Goal: Complete application form: Complete application form

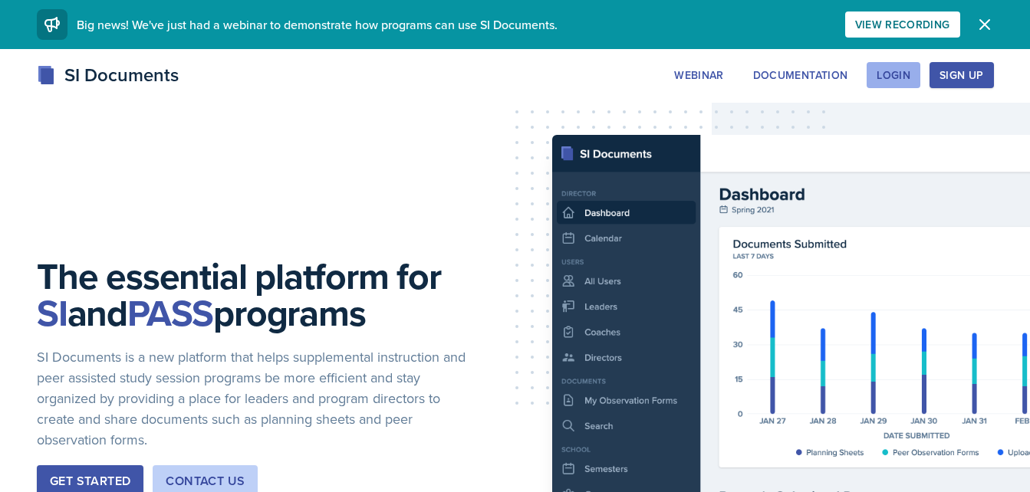
click at [907, 71] on div "Login" at bounding box center [893, 75] width 34 height 12
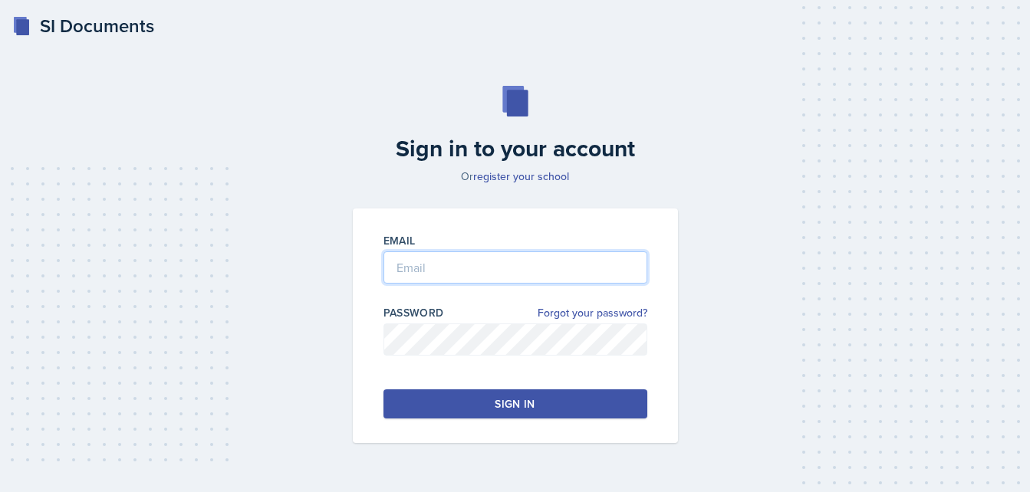
click at [506, 259] on input "email" at bounding box center [515, 267] width 264 height 32
type input "[EMAIL_ADDRESS][DOMAIN_NAME]"
click at [530, 409] on div "Sign in" at bounding box center [514, 403] width 40 height 15
click at [624, 400] on button "Sign in" at bounding box center [515, 403] width 264 height 29
click at [521, 412] on button "Sign in" at bounding box center [515, 403] width 264 height 29
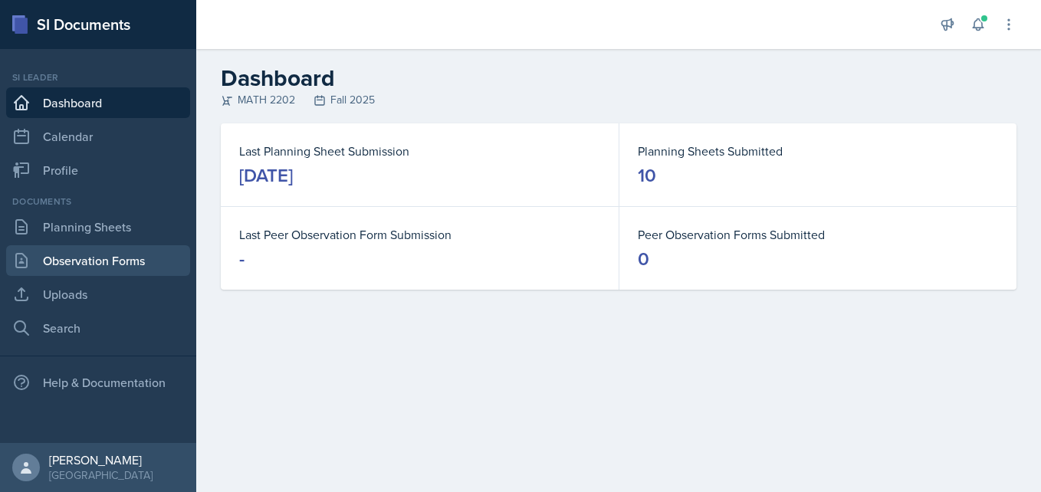
click at [65, 268] on link "Observation Forms" at bounding box center [98, 260] width 184 height 31
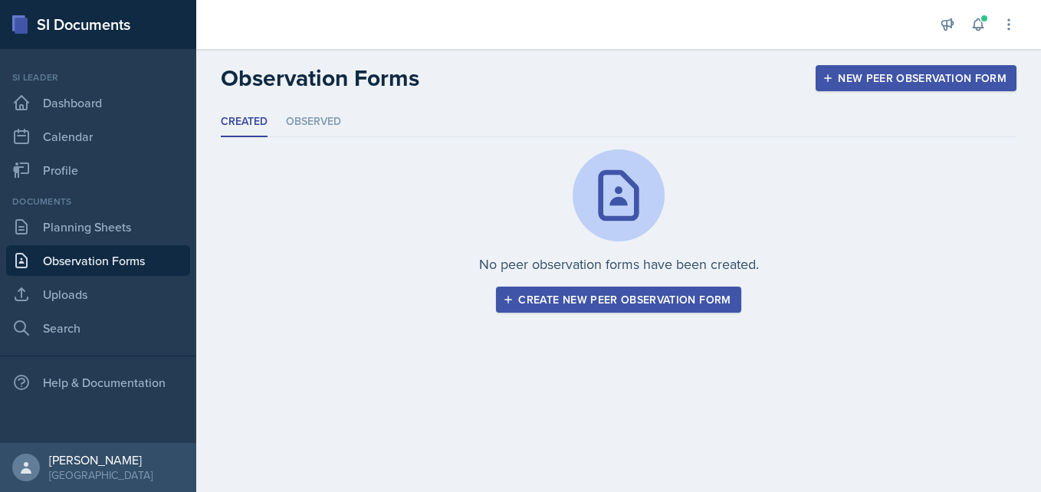
click at [639, 300] on div "Create new peer observation form" at bounding box center [618, 300] width 225 height 12
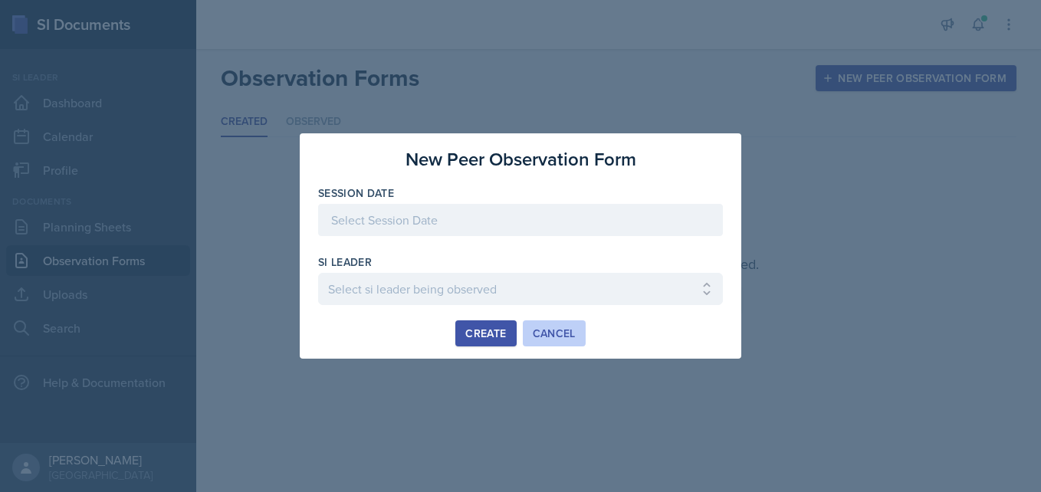
click at [576, 327] on button "Cancel" at bounding box center [554, 333] width 63 height 26
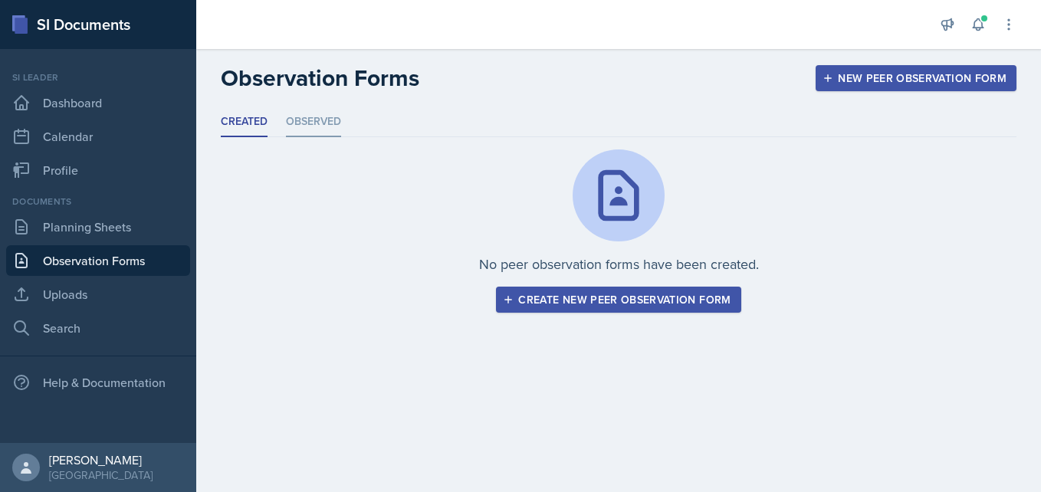
click at [324, 121] on li "Observed" at bounding box center [313, 122] width 55 height 30
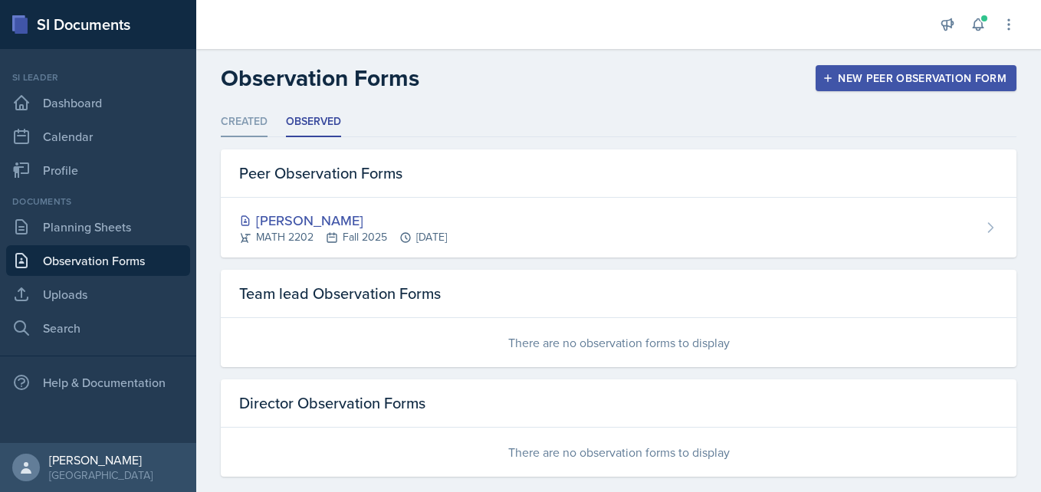
click at [247, 122] on li "Created" at bounding box center [244, 122] width 47 height 30
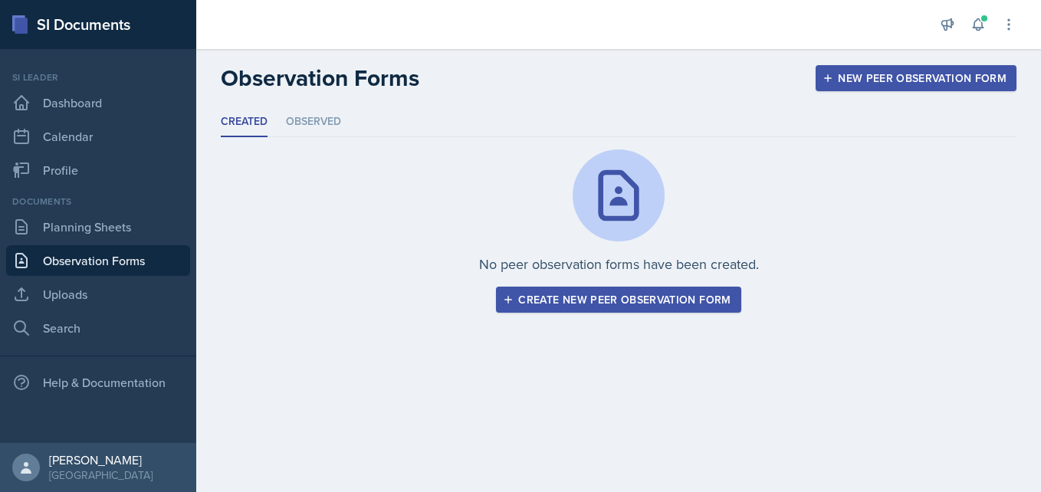
click at [563, 294] on div "Create new peer observation form" at bounding box center [618, 300] width 225 height 12
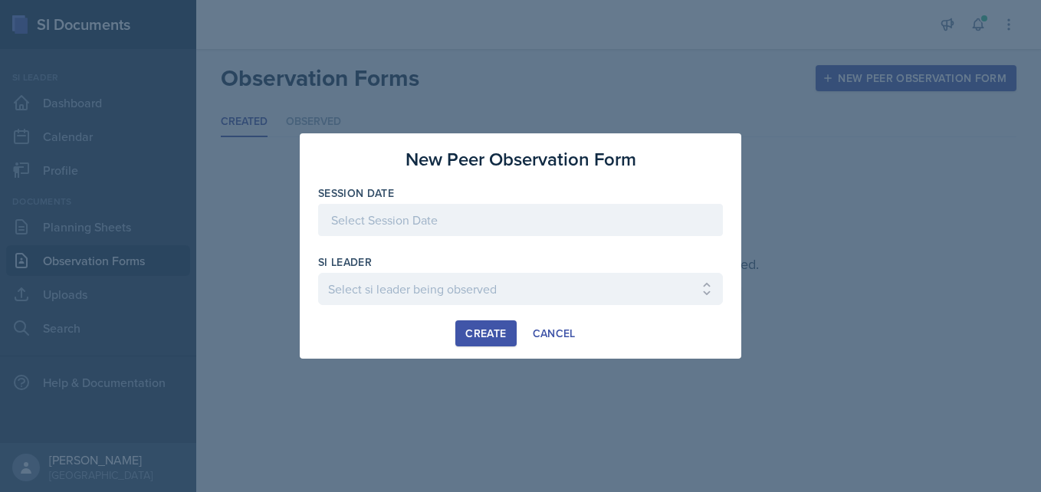
click at [489, 224] on div at bounding box center [520, 220] width 405 height 32
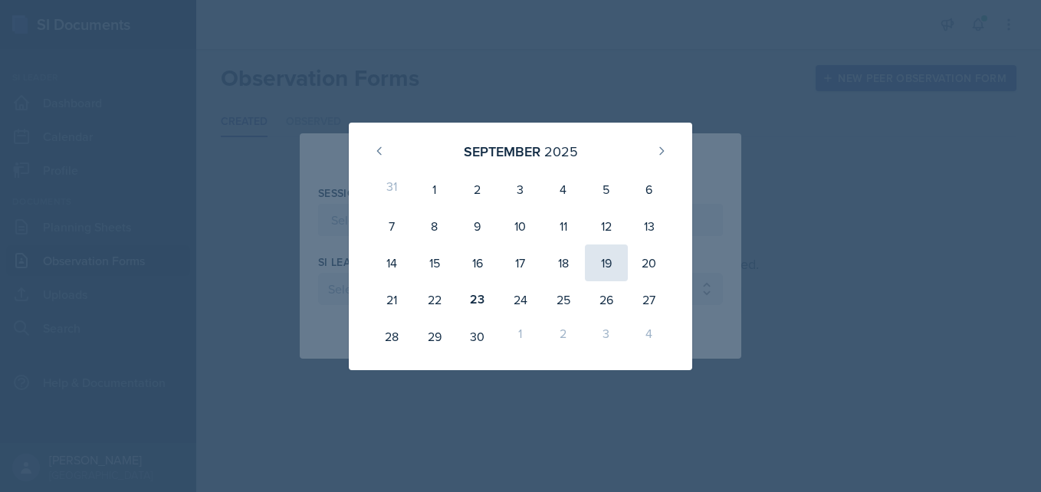
click at [609, 253] on div "19" at bounding box center [606, 263] width 43 height 37
type input "[DATE]"
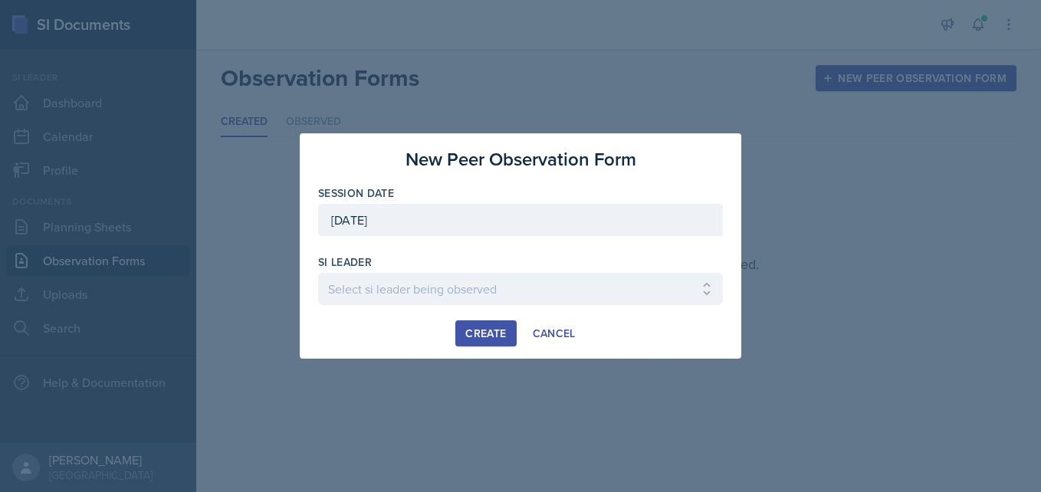
click at [566, 307] on div at bounding box center [520, 312] width 405 height 15
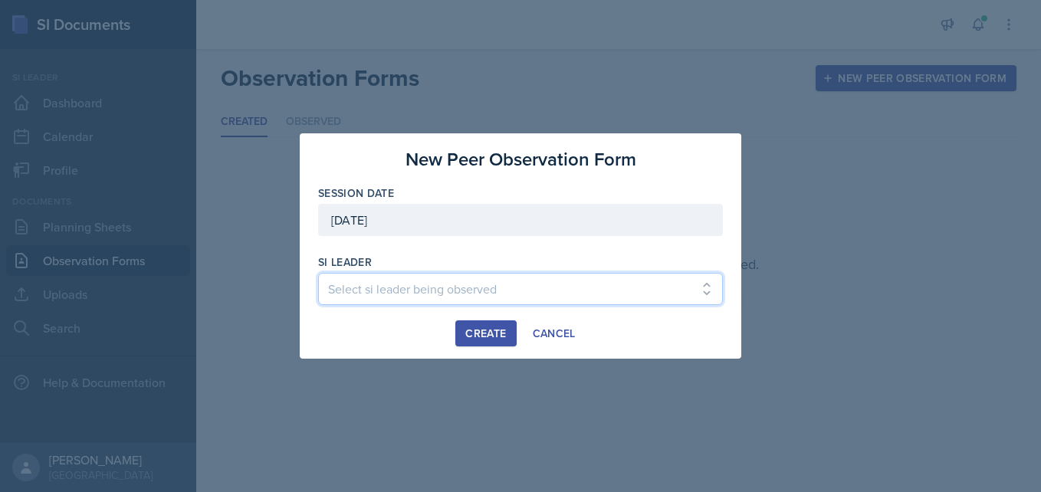
click at [565, 300] on select "Select si leader being observed [PERSON_NAME] / PSYC 2500 / The Phantoms of The…" at bounding box center [520, 289] width 405 height 32
select select "b3f91184-9dee-4ebb-99ee-8ea8ebfe4642"
click at [318, 273] on select "Select si leader being observed [PERSON_NAME] / PSYC 2500 / The Phantoms of The…" at bounding box center [520, 289] width 405 height 32
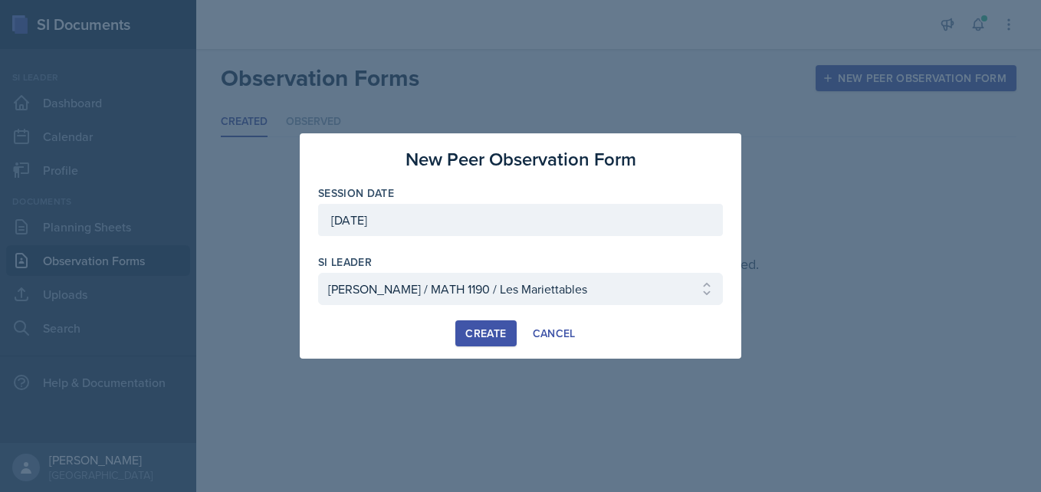
click at [501, 338] on div "Create" at bounding box center [485, 333] width 41 height 12
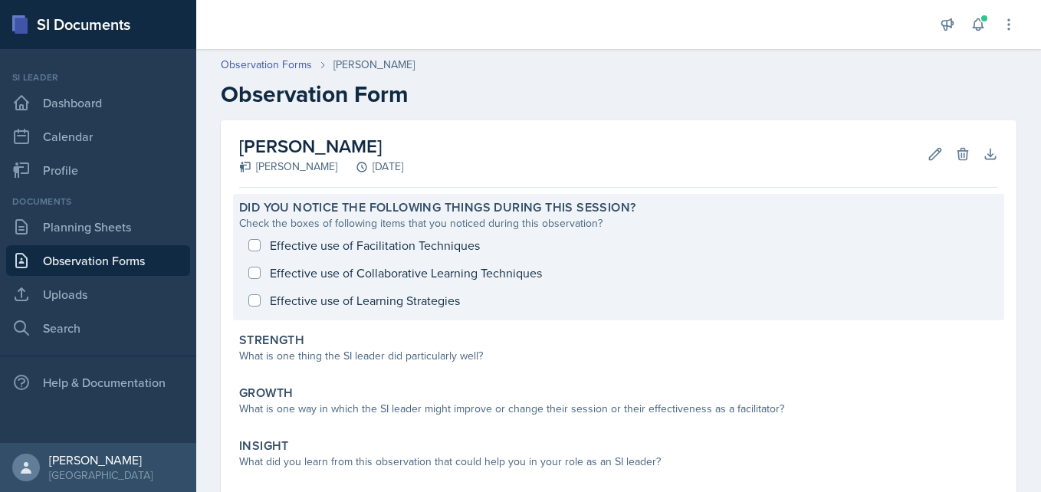
click at [258, 244] on div "Effective use of Facilitation Techniques Effective use of Collaborative Learnin…" at bounding box center [618, 273] width 759 height 83
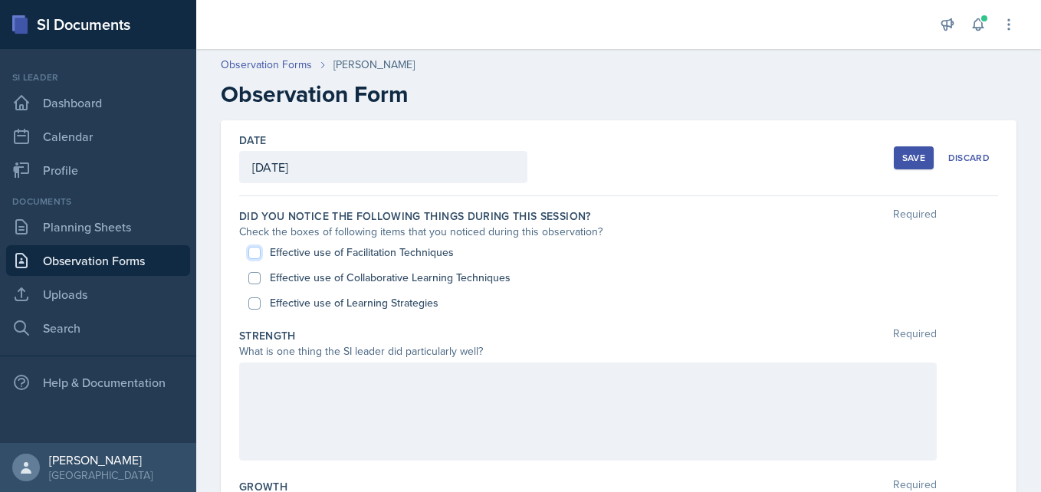
click at [258, 249] on input "Effective use of Facilitation Techniques" at bounding box center [254, 253] width 12 height 12
checkbox input "true"
click at [253, 274] on input "Effective use of Collaborative Learning Techniques" at bounding box center [254, 278] width 12 height 12
checkbox input "true"
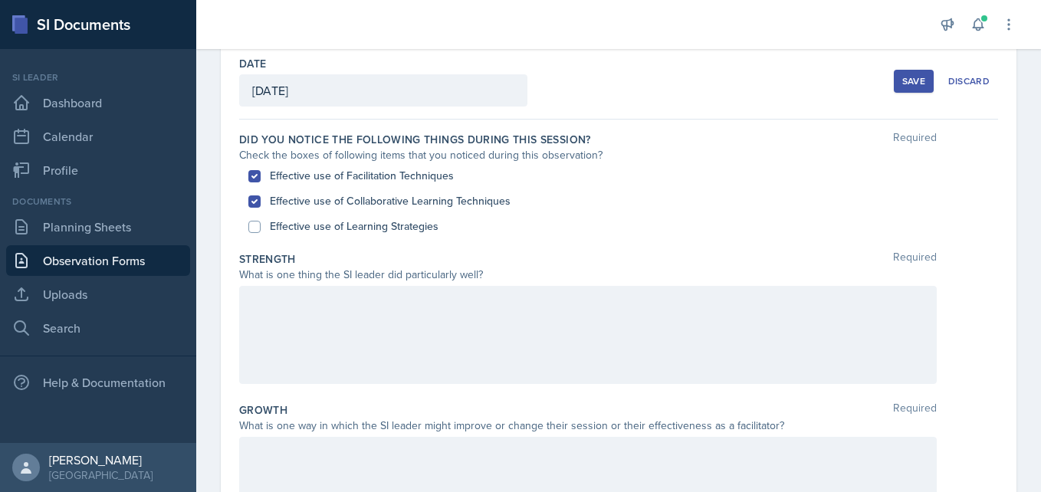
click at [334, 338] on div at bounding box center [588, 335] width 698 height 98
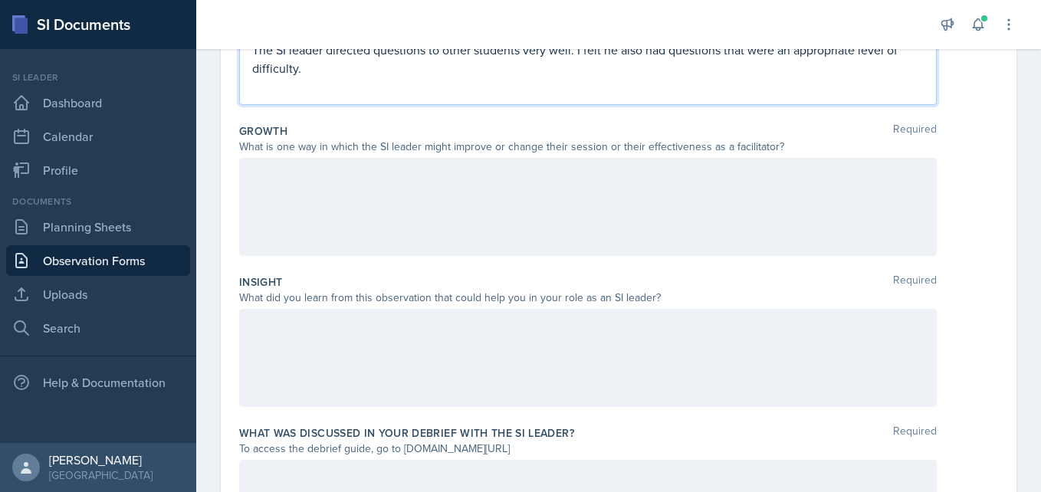
click at [356, 192] on div at bounding box center [588, 207] width 698 height 98
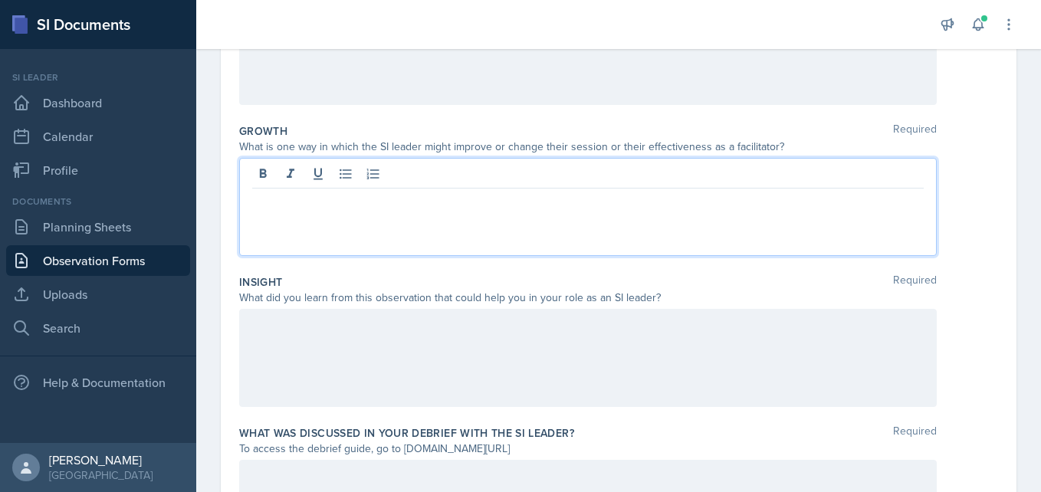
scroll to position [356, 0]
click at [645, 194] on p "I believe the SI leader could apply more collaboration techniques into their se…" at bounding box center [588, 201] width 672 height 18
click at [406, 362] on div at bounding box center [588, 358] width 698 height 98
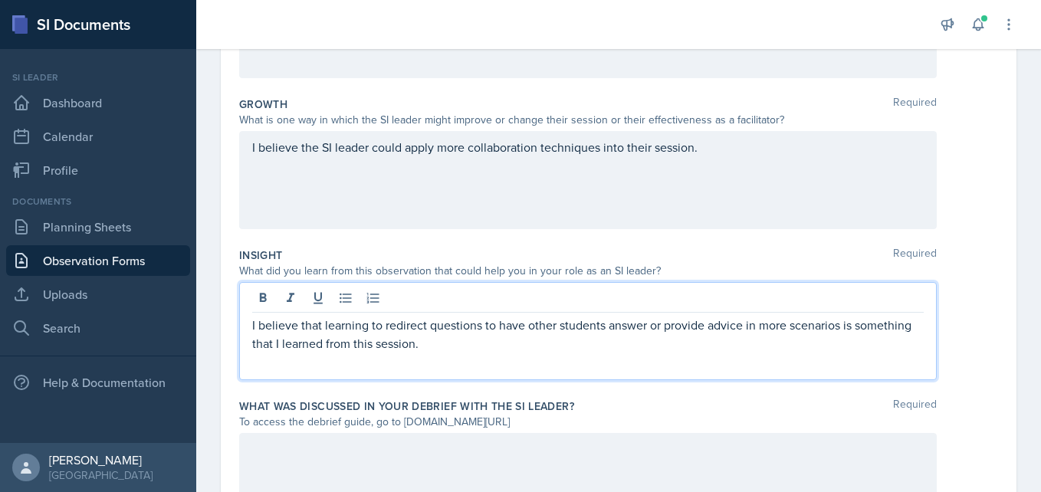
scroll to position [483, 0]
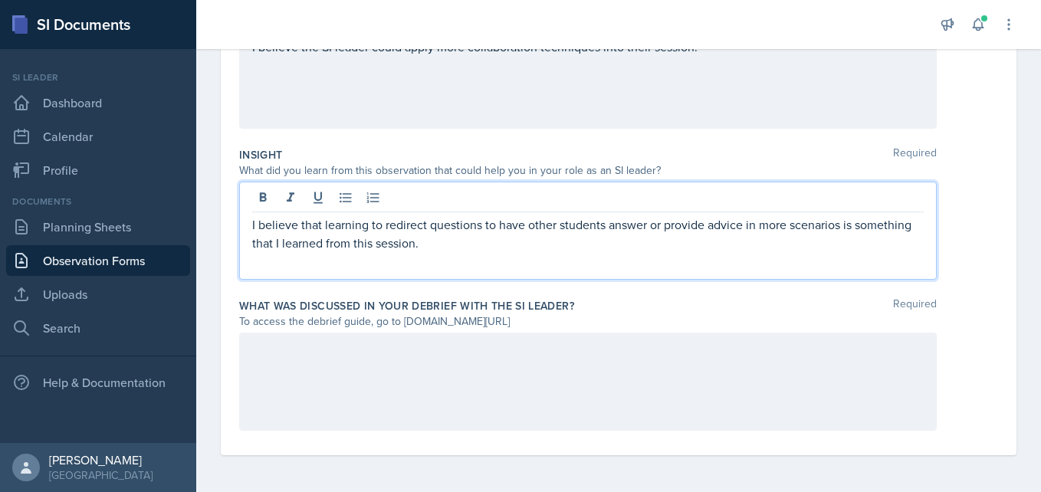
click at [406, 362] on div at bounding box center [588, 382] width 698 height 98
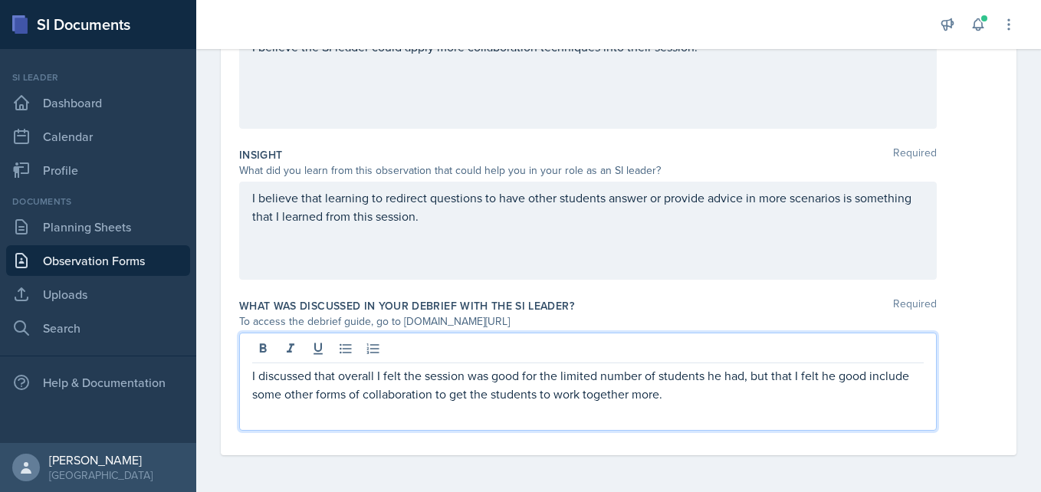
click at [670, 403] on div "I discussed that overall I felt the session was good for the limited number of …" at bounding box center [588, 382] width 698 height 98
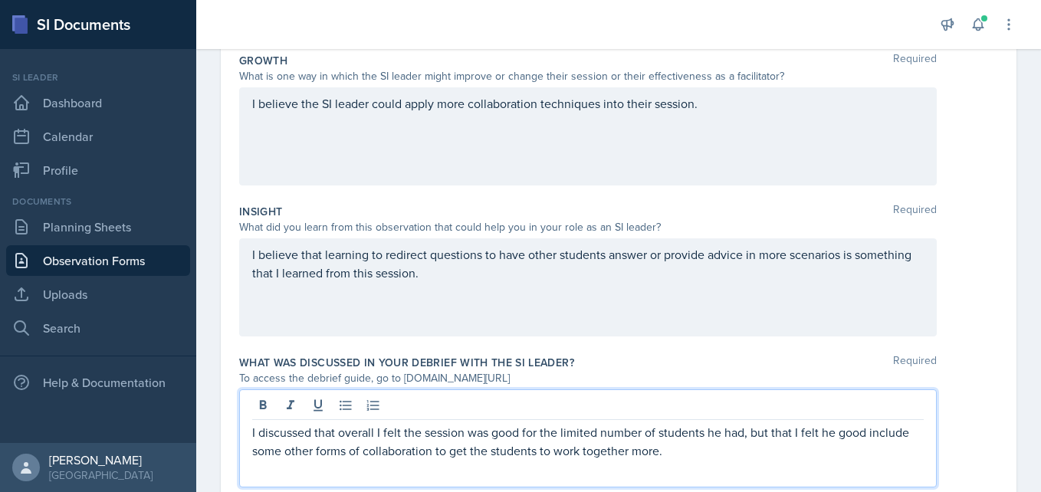
scroll to position [429, 0]
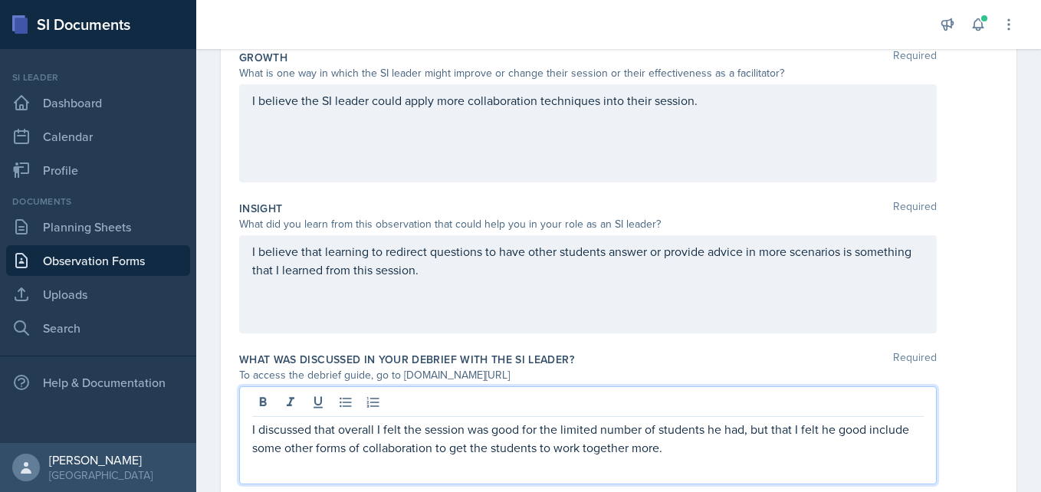
click at [672, 453] on p "I discussed that overall I felt the session was good for the limited number of …" at bounding box center [588, 438] width 672 height 37
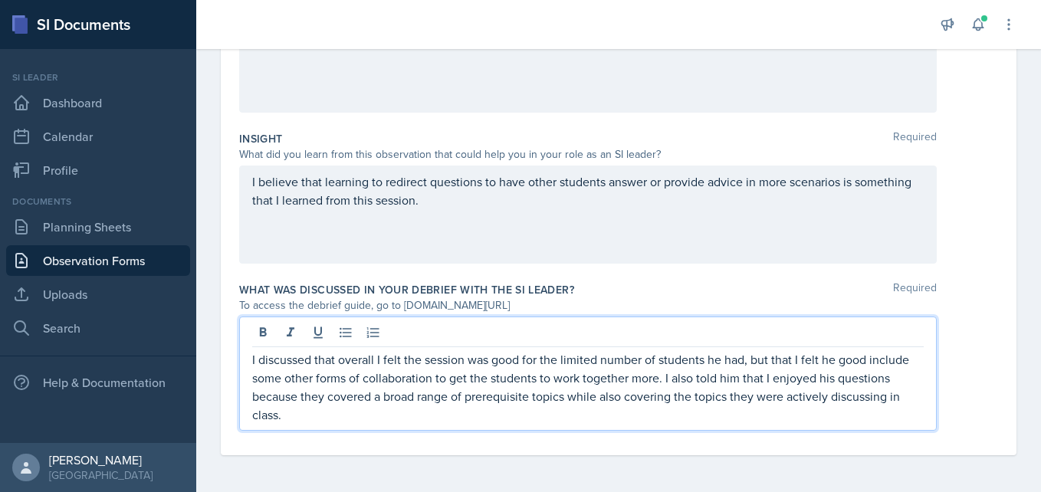
scroll to position [0, 0]
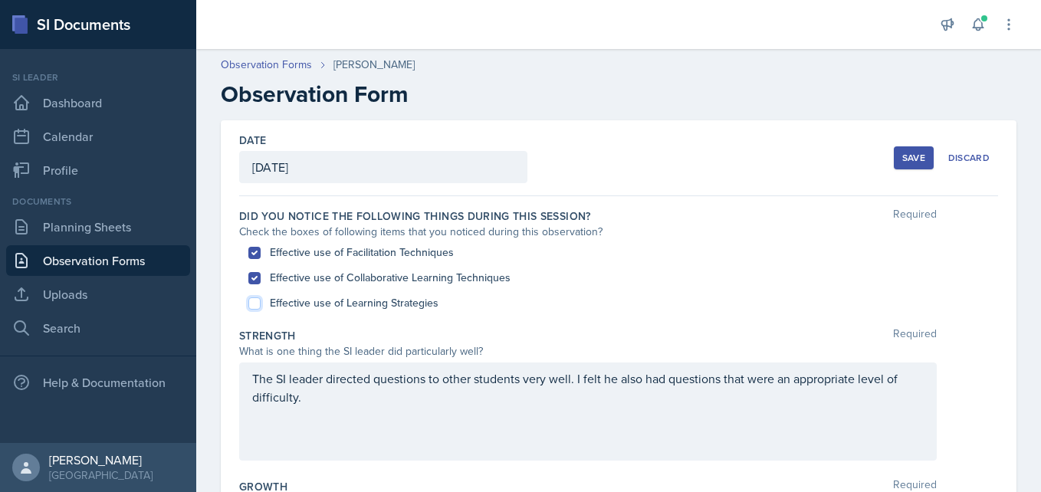
click at [255, 303] on input "Effective use of Learning Strategies" at bounding box center [254, 303] width 12 height 12
checkbox input "true"
click at [902, 152] on div "Save" at bounding box center [913, 158] width 23 height 12
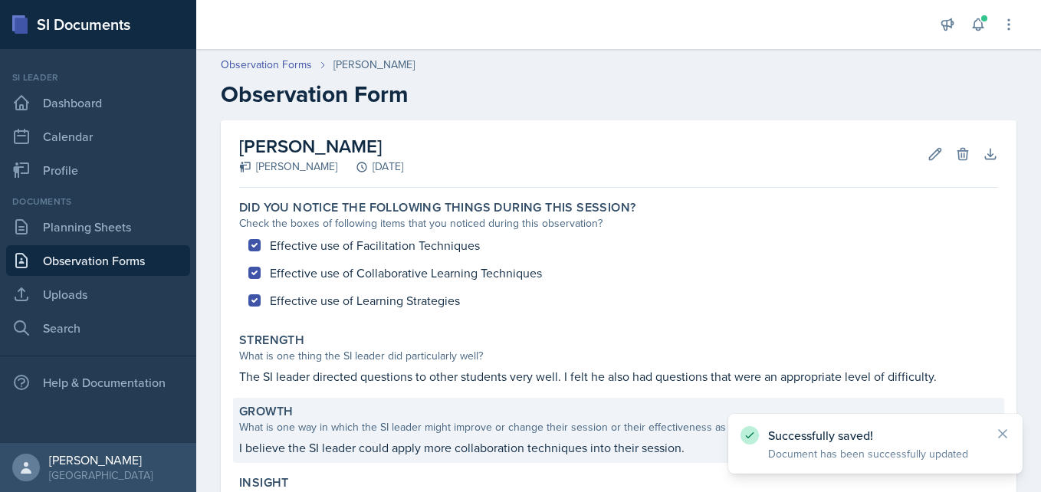
scroll to position [268, 0]
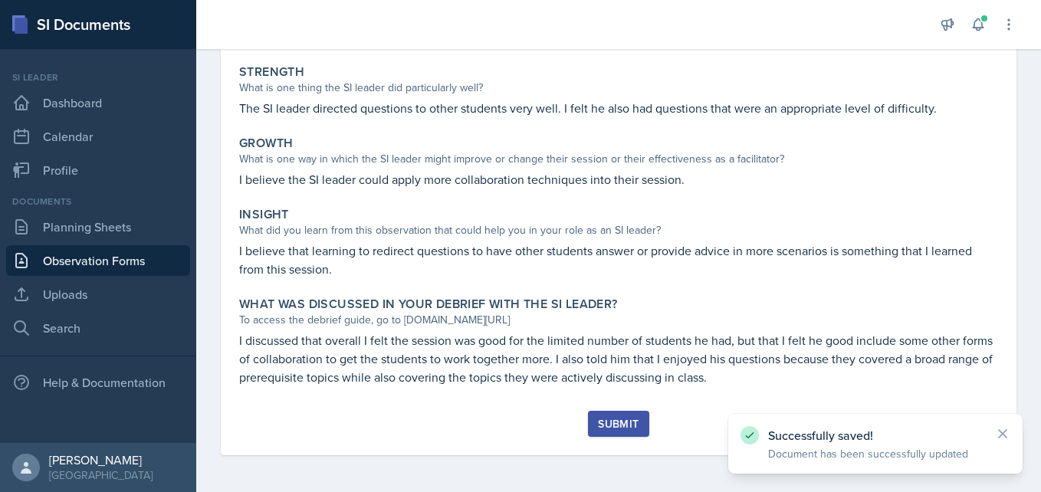
click at [620, 425] on div "Submit" at bounding box center [618, 424] width 41 height 12
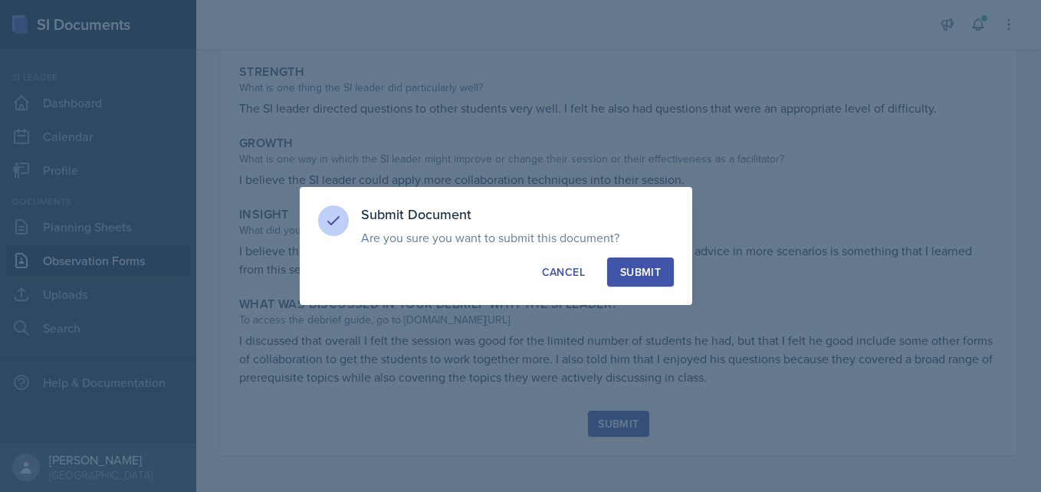
click at [643, 271] on div "Submit" at bounding box center [640, 271] width 41 height 15
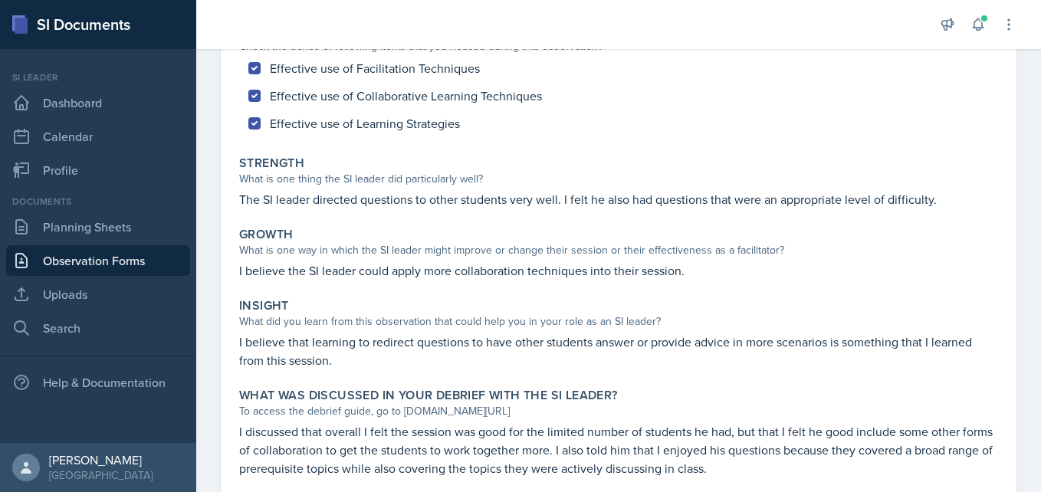
scroll to position [0, 0]
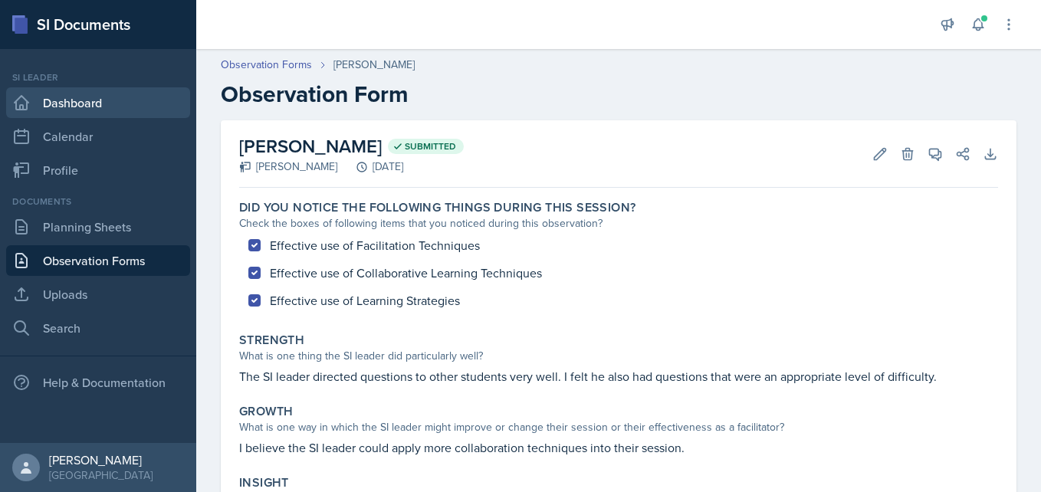
click at [77, 110] on link "Dashboard" at bounding box center [98, 102] width 184 height 31
